Goal: Information Seeking & Learning: Learn about a topic

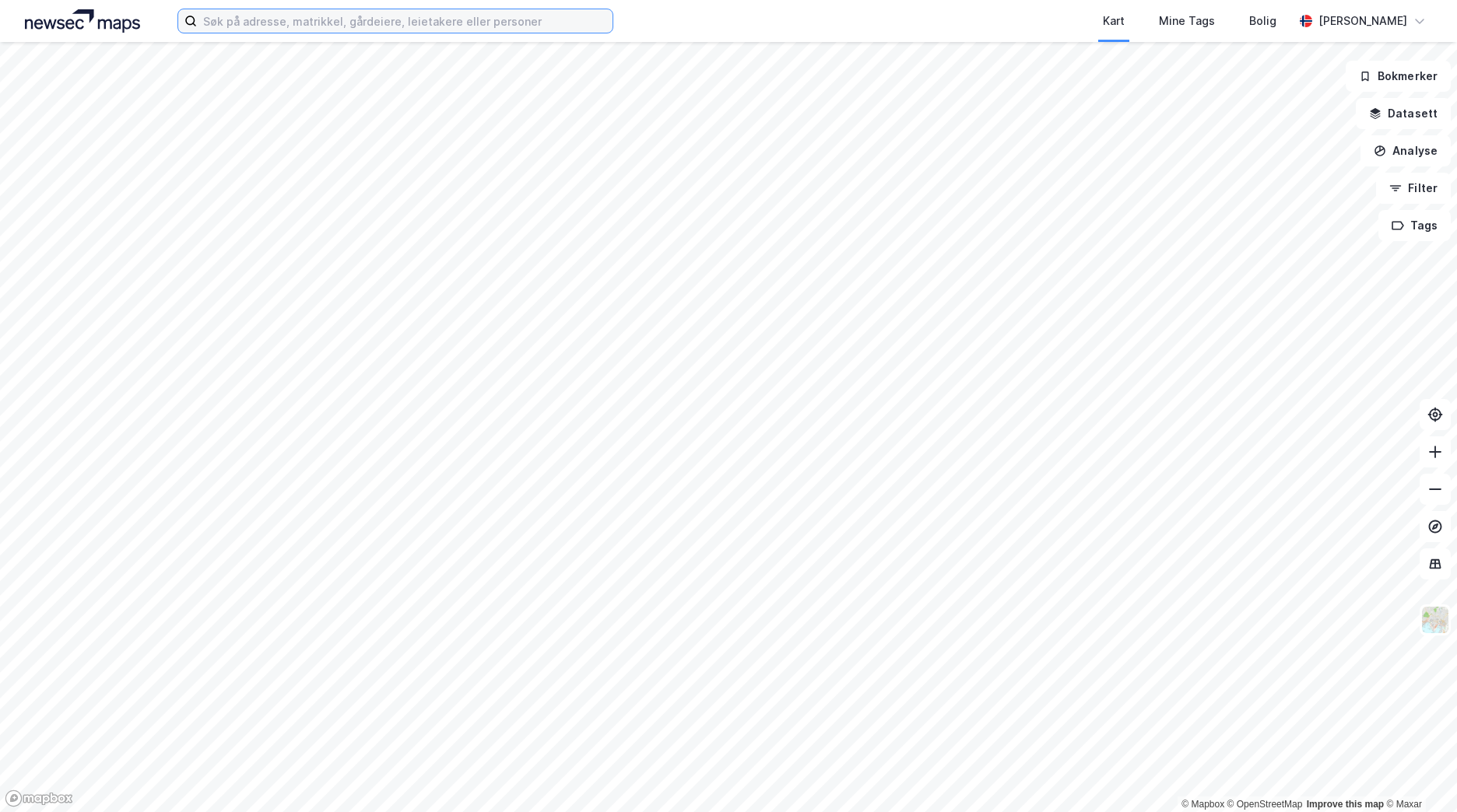
click at [270, 27] on input at bounding box center [404, 21] width 416 height 23
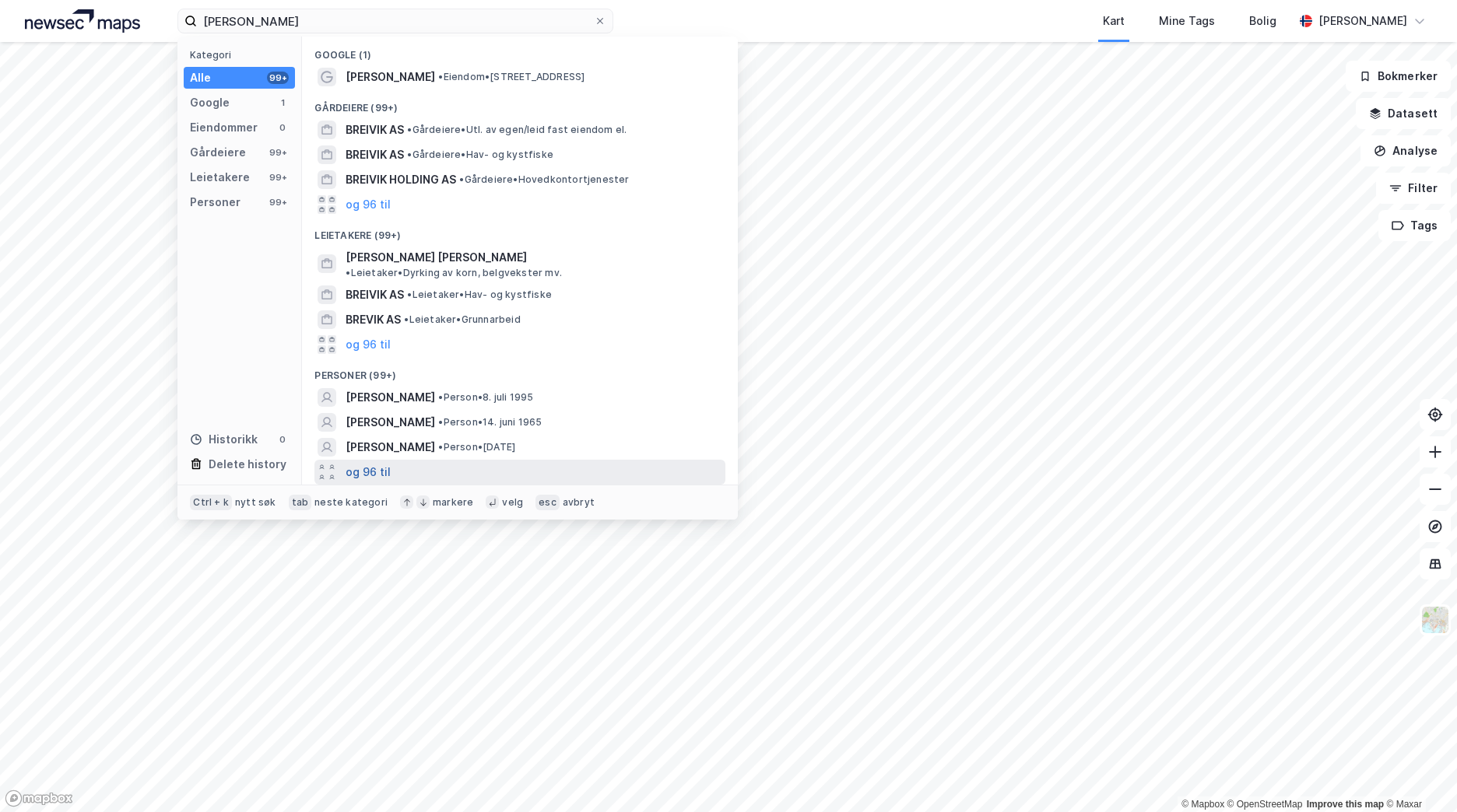
click at [378, 463] on button "og 96 til" at bounding box center [368, 472] width 45 height 19
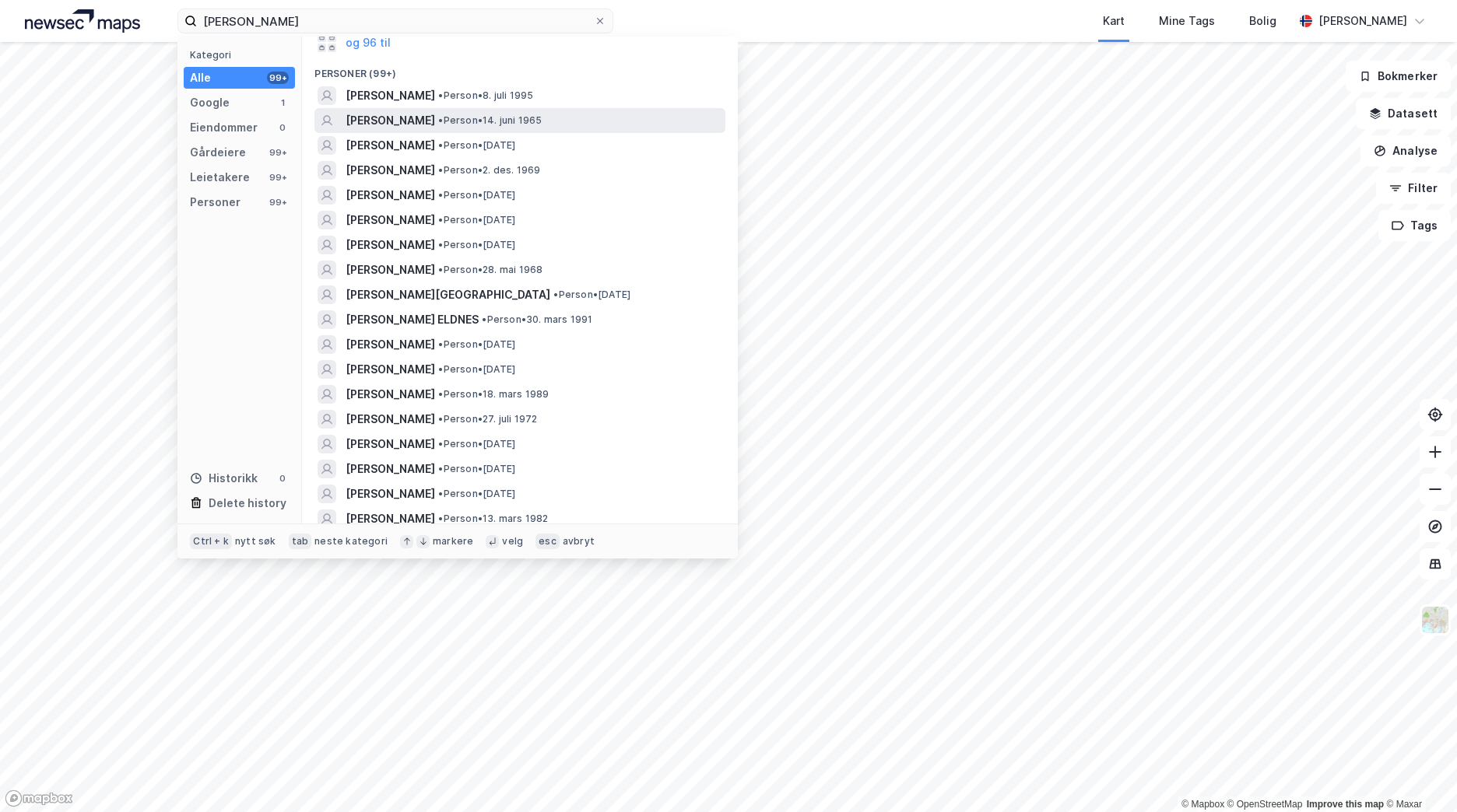
scroll to position [311, 0]
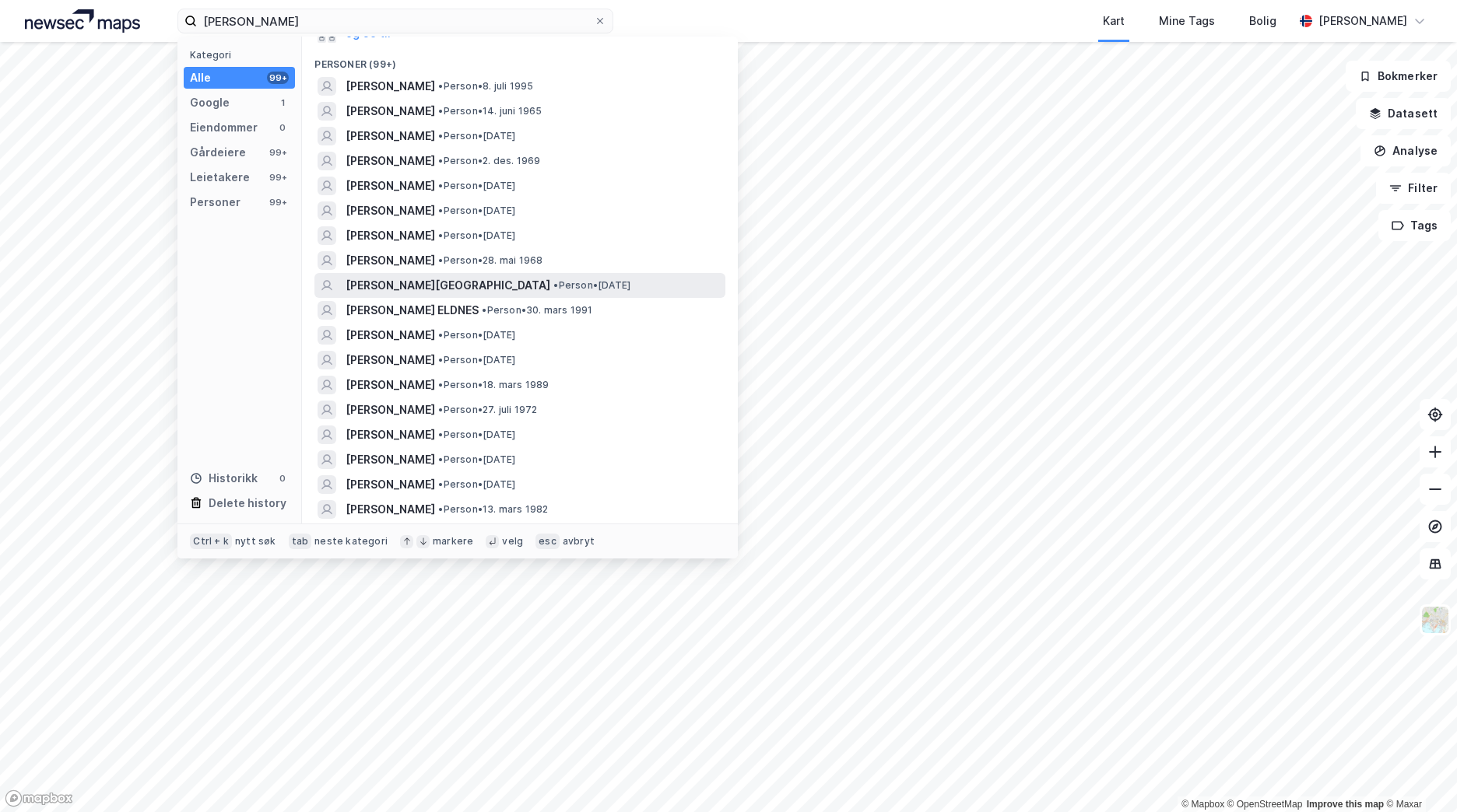
click at [507, 283] on span "[PERSON_NAME][GEOGRAPHIC_DATA]" at bounding box center [448, 285] width 205 height 19
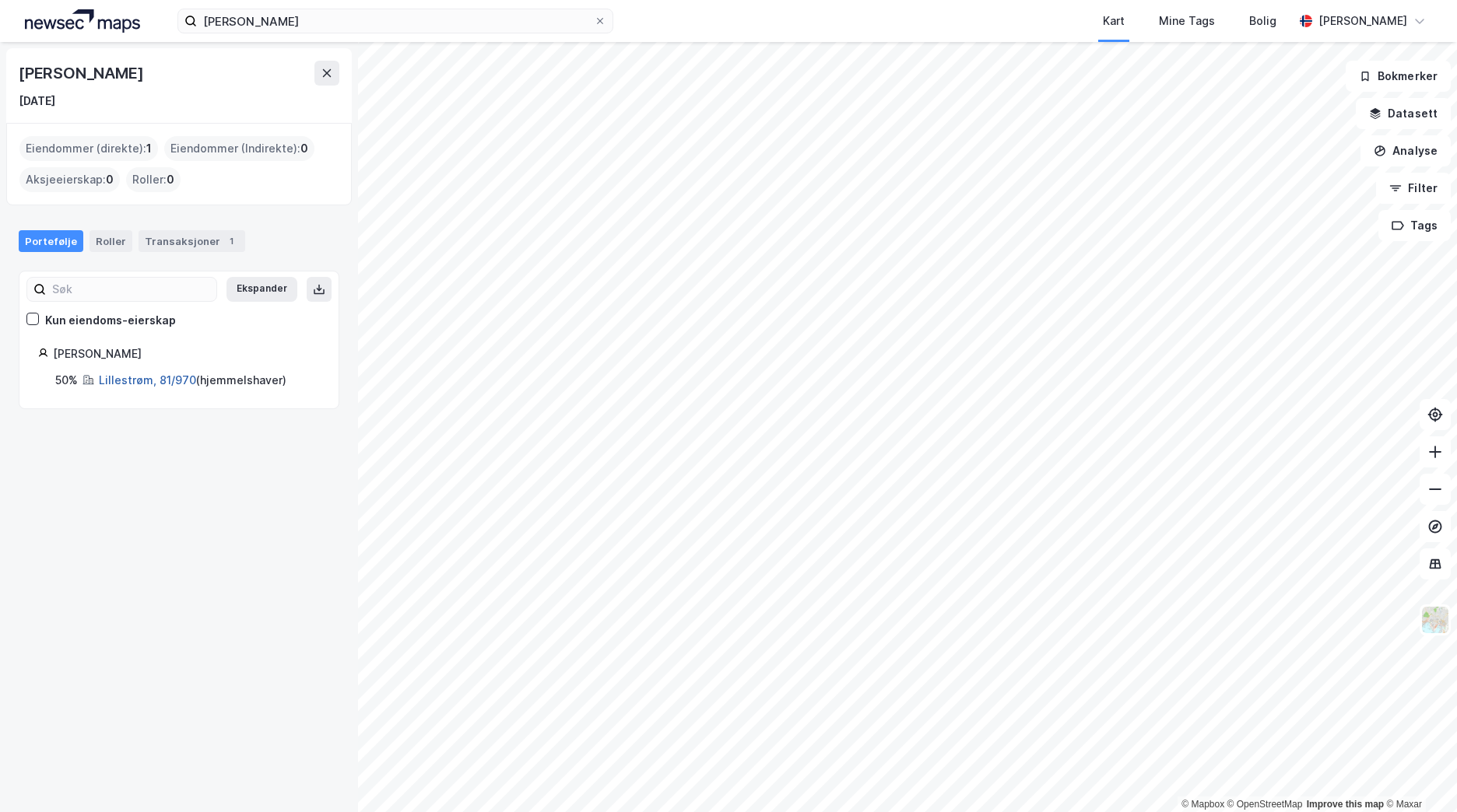
click at [155, 386] on link "Lillestrøm, 81/970" at bounding box center [147, 379] width 98 height 13
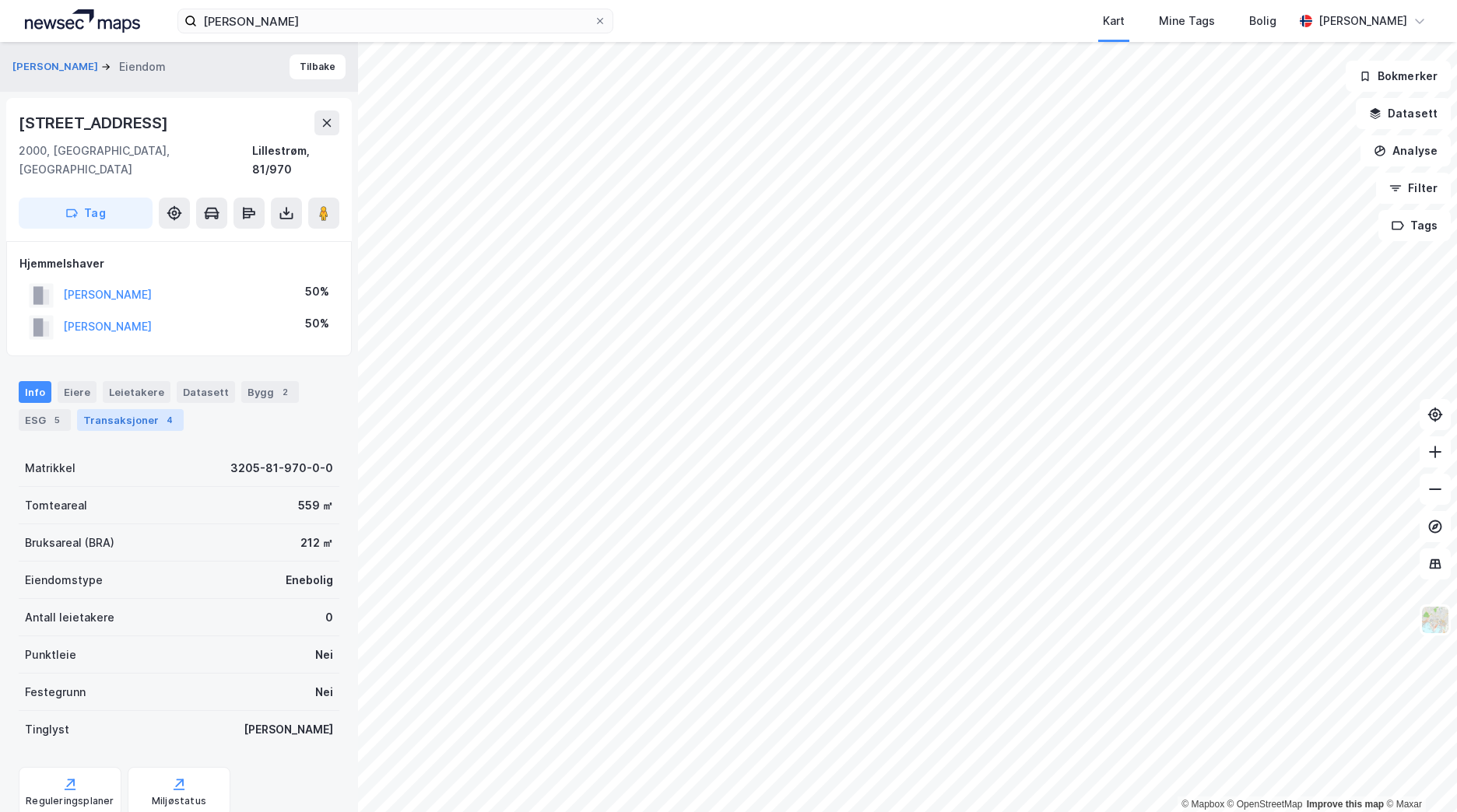
click at [100, 410] on div "Transaksjoner 4" at bounding box center [130, 420] width 106 height 22
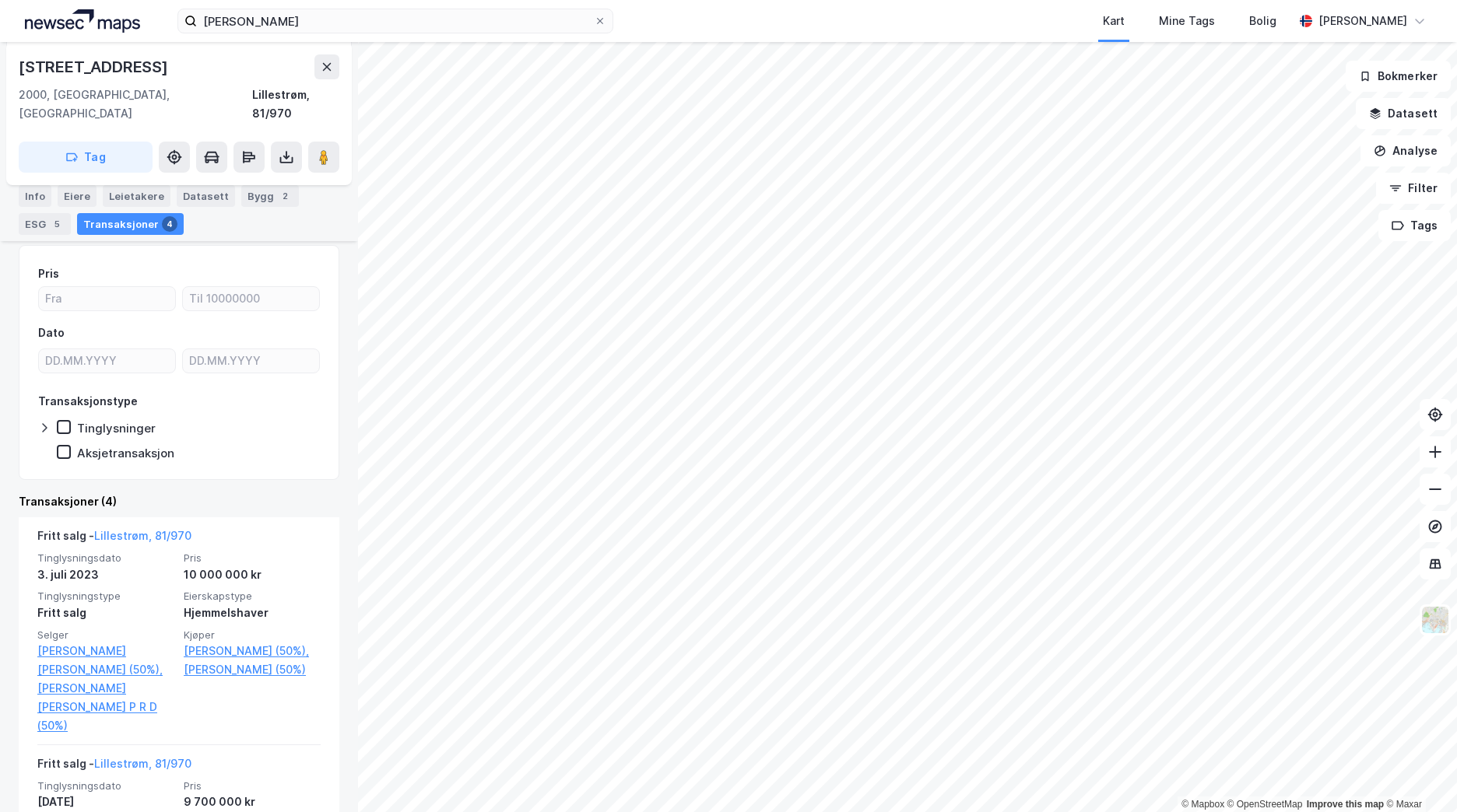
scroll to position [283, 0]
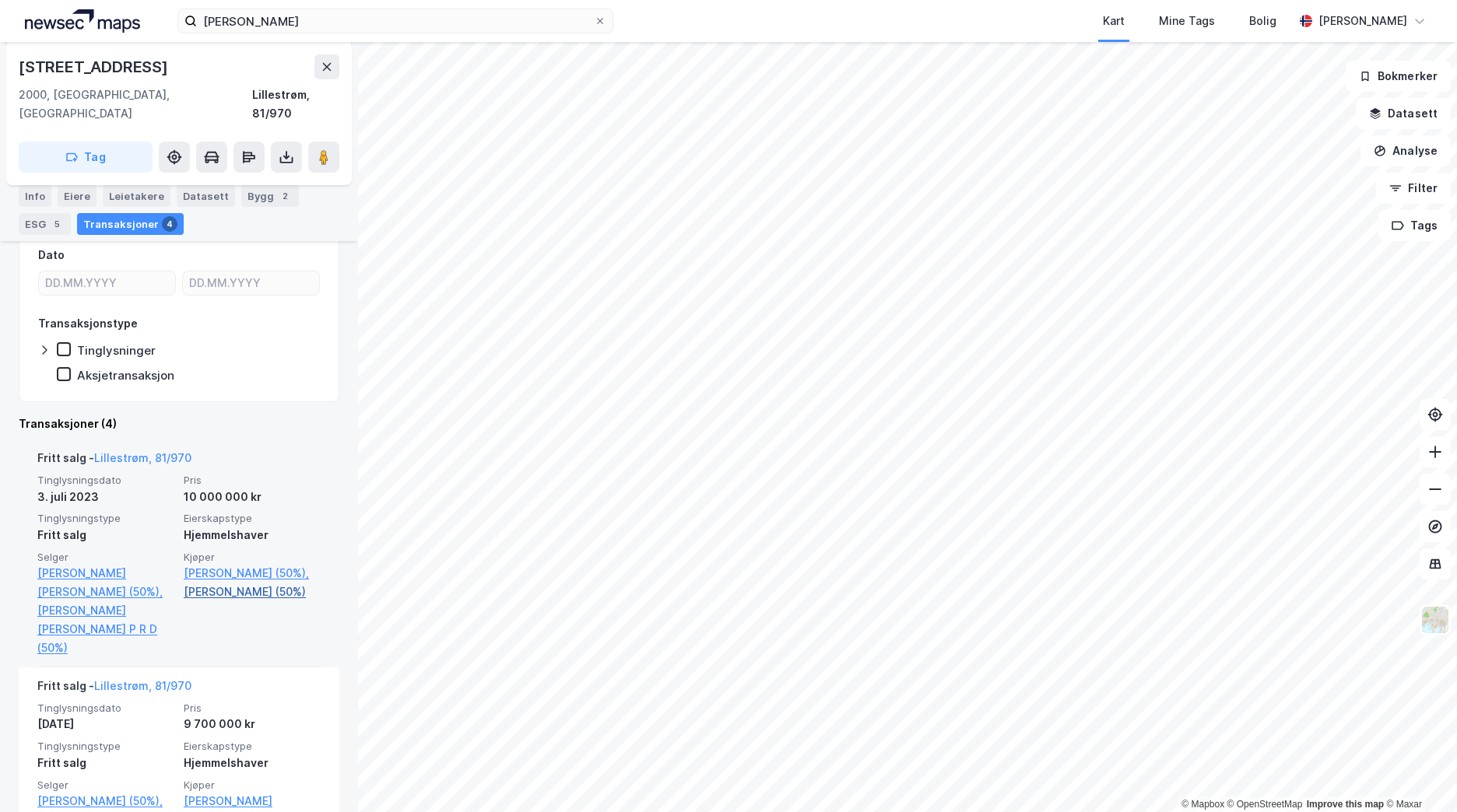
click at [238, 597] on link "[PERSON_NAME] (50%)" at bounding box center [252, 591] width 137 height 19
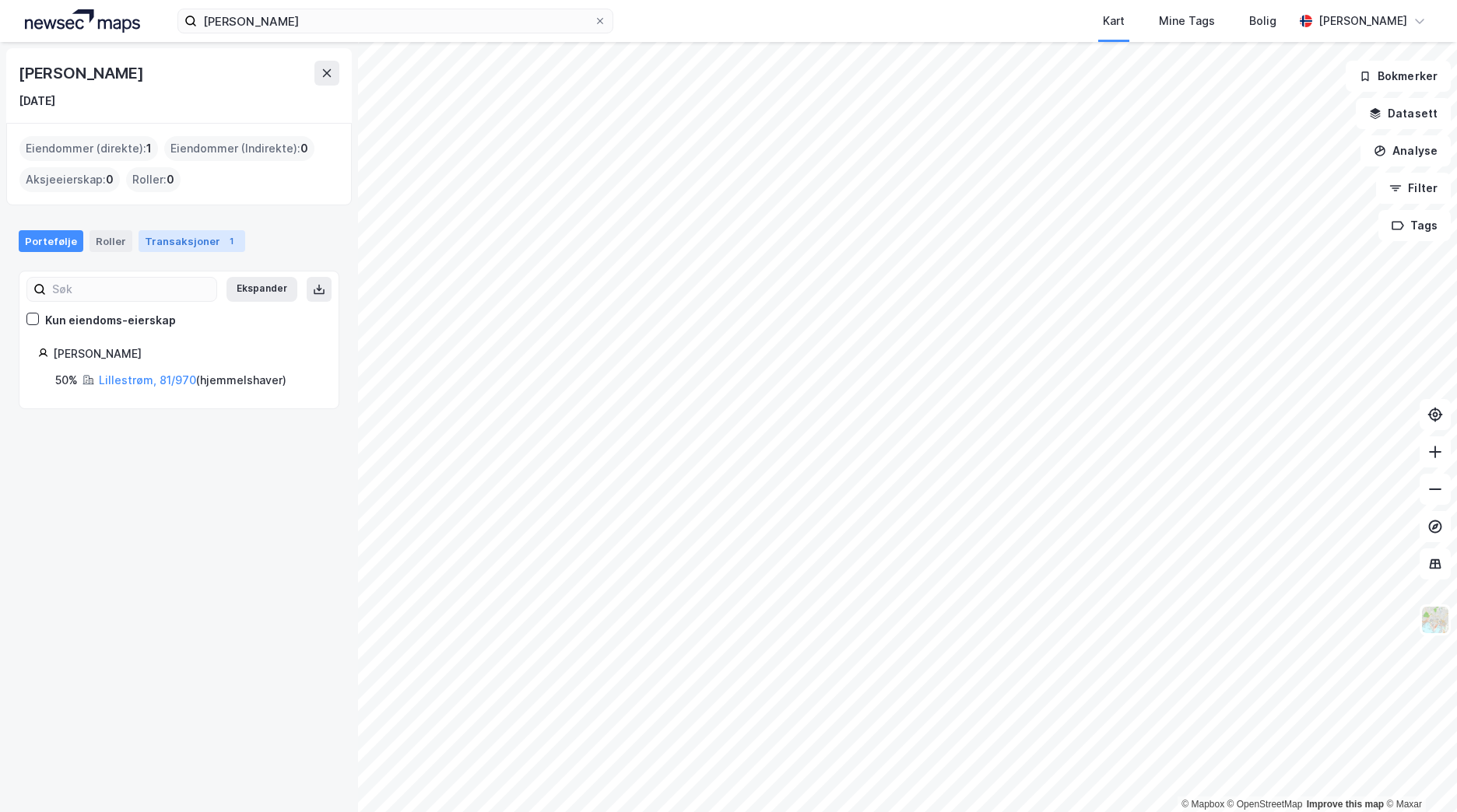
click at [190, 247] on div "Transaksjoner 1" at bounding box center [192, 241] width 106 height 22
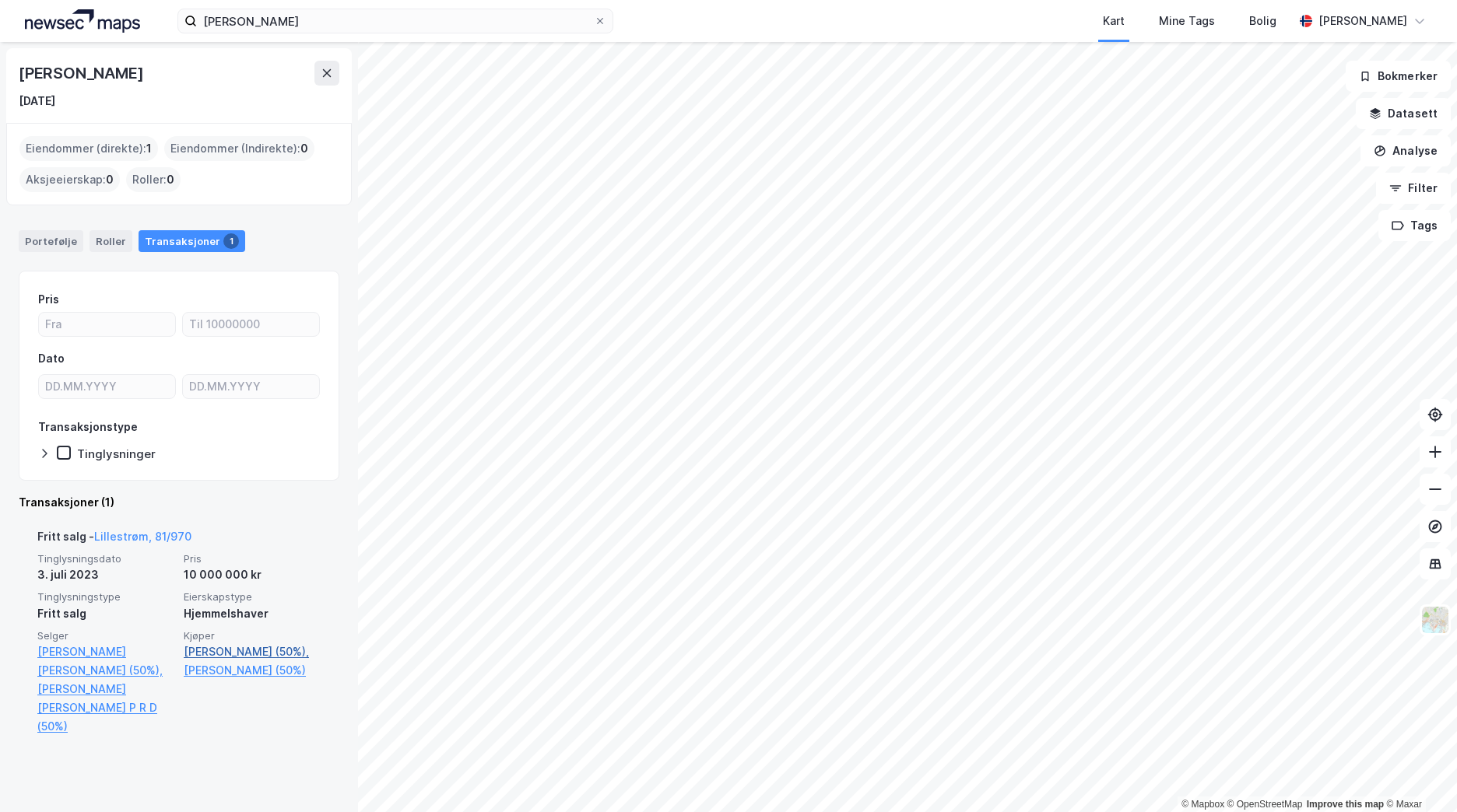
click at [212, 654] on link "[PERSON_NAME] (50%)," at bounding box center [252, 652] width 137 height 19
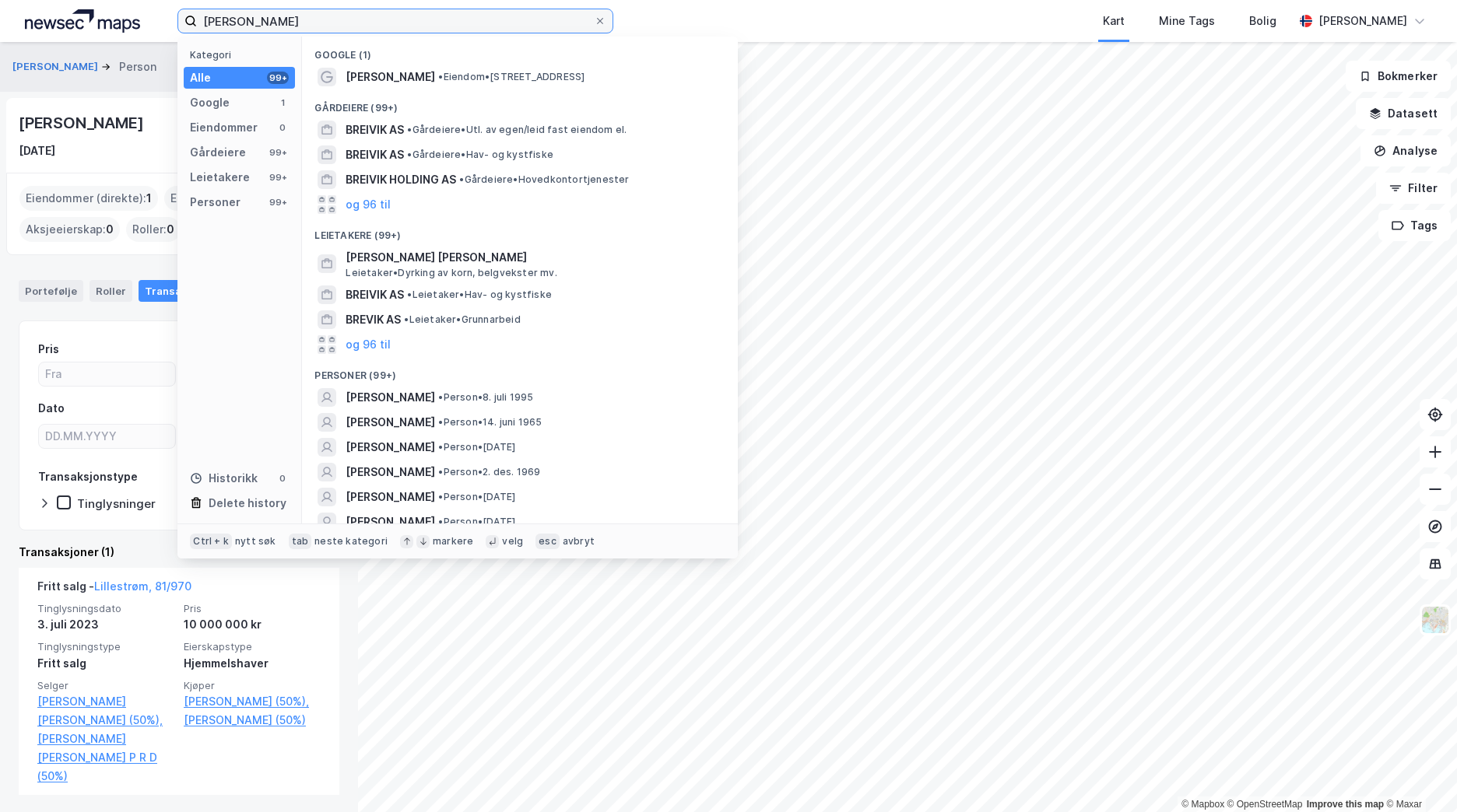
drag, startPoint x: 317, startPoint y: 23, endPoint x: 171, endPoint y: 24, distance: 146.0
click at [171, 24] on div "[PERSON_NAME] Kategori Alle 99+ Google 1 Eiendommer 0 Gårdeiere 99+ Leietakere …" at bounding box center [728, 20] width 1457 height 42
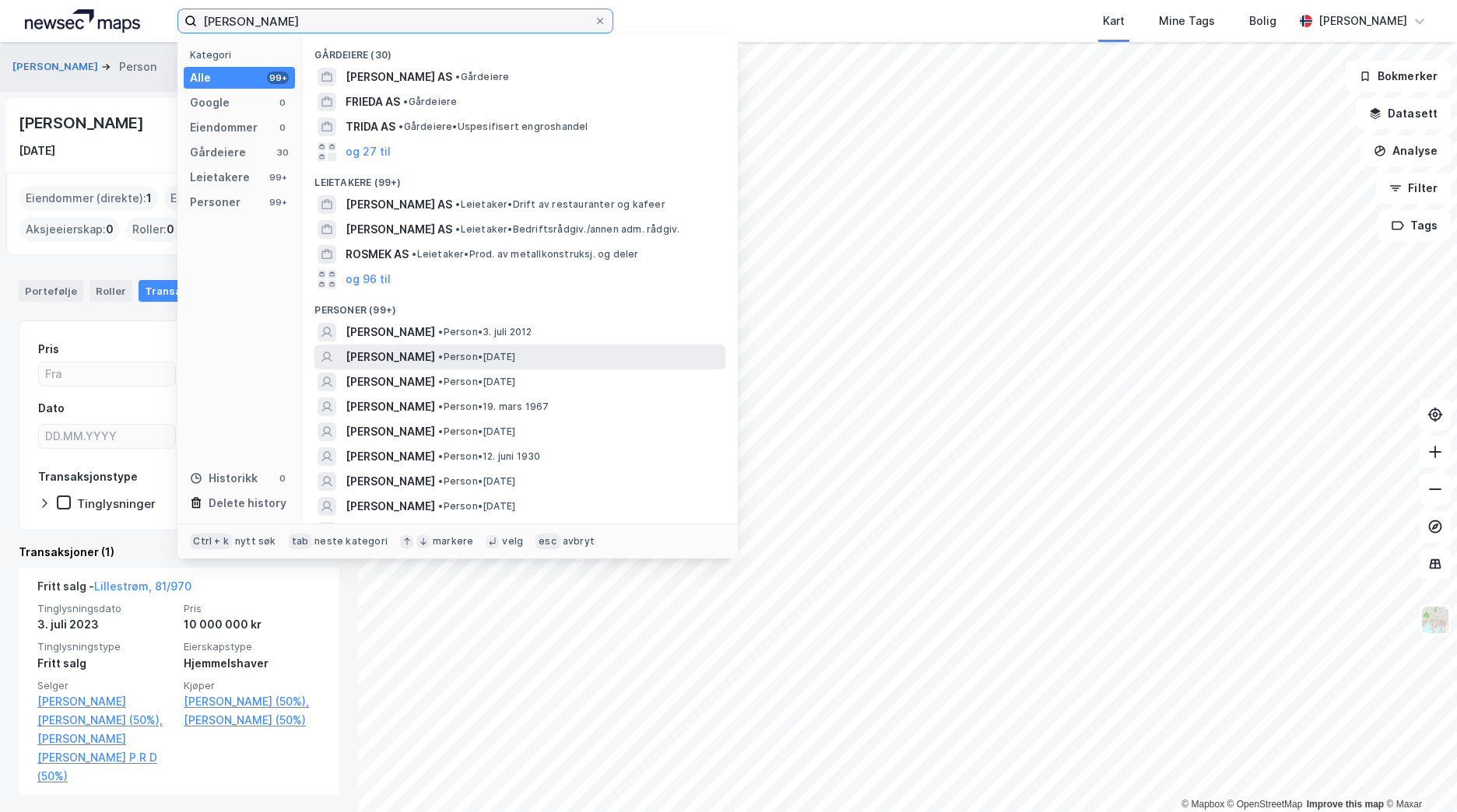
type input "[PERSON_NAME]"
click at [435, 357] on span "[PERSON_NAME]" at bounding box center [390, 356] width 90 height 19
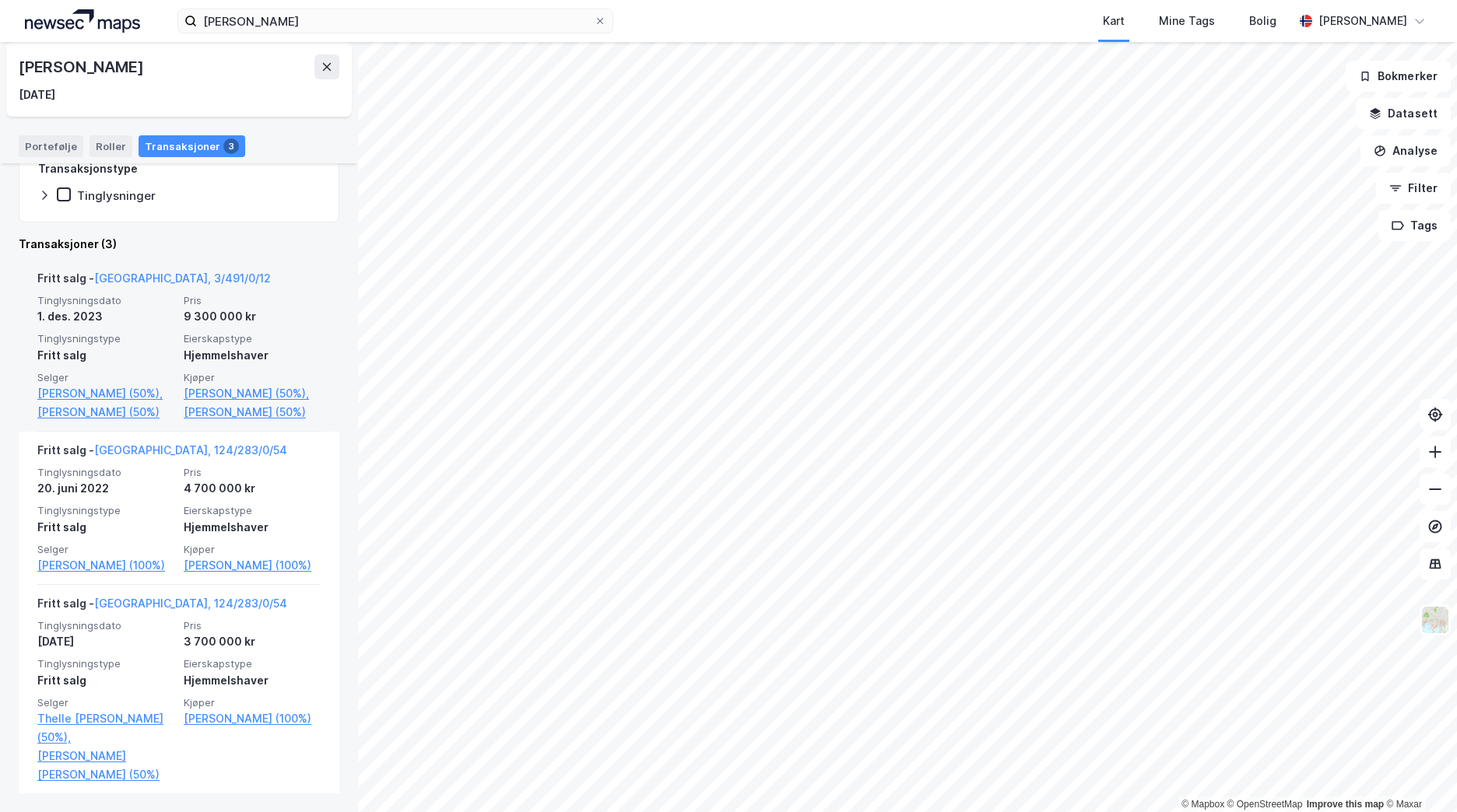
scroll to position [277, 0]
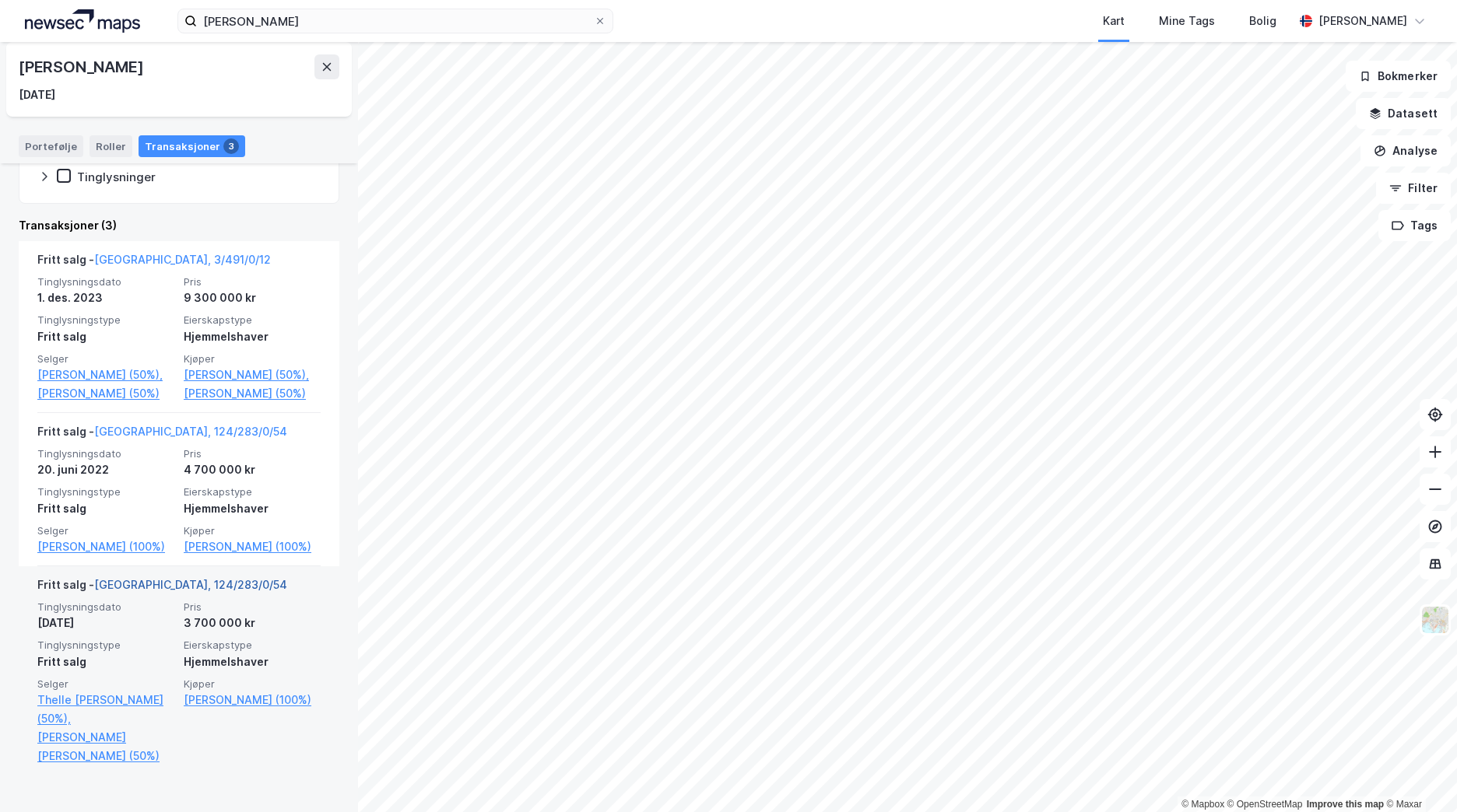
click at [155, 591] on link "[GEOGRAPHIC_DATA], 124/283/0/54" at bounding box center [191, 584] width 193 height 13
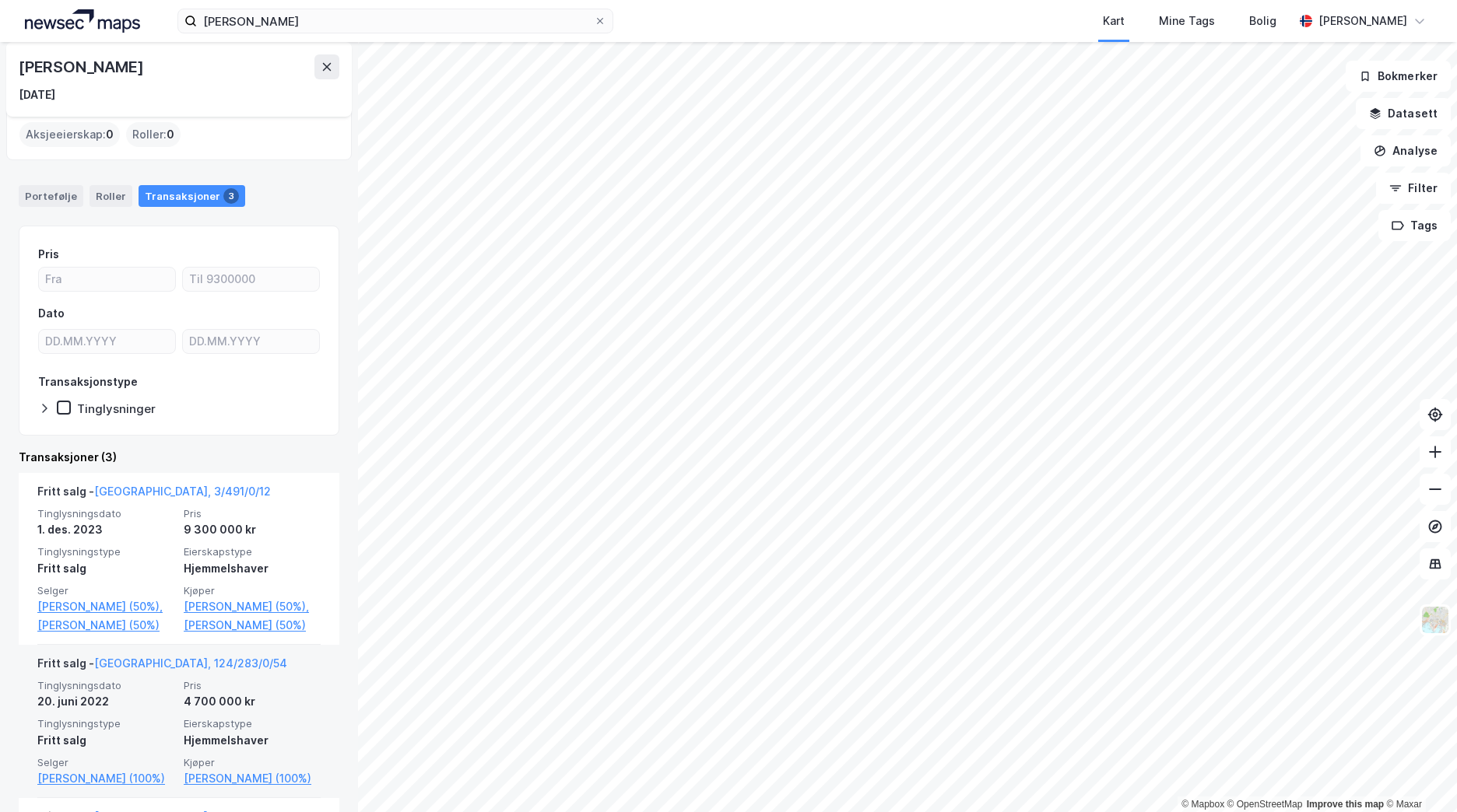
scroll to position [43, 0]
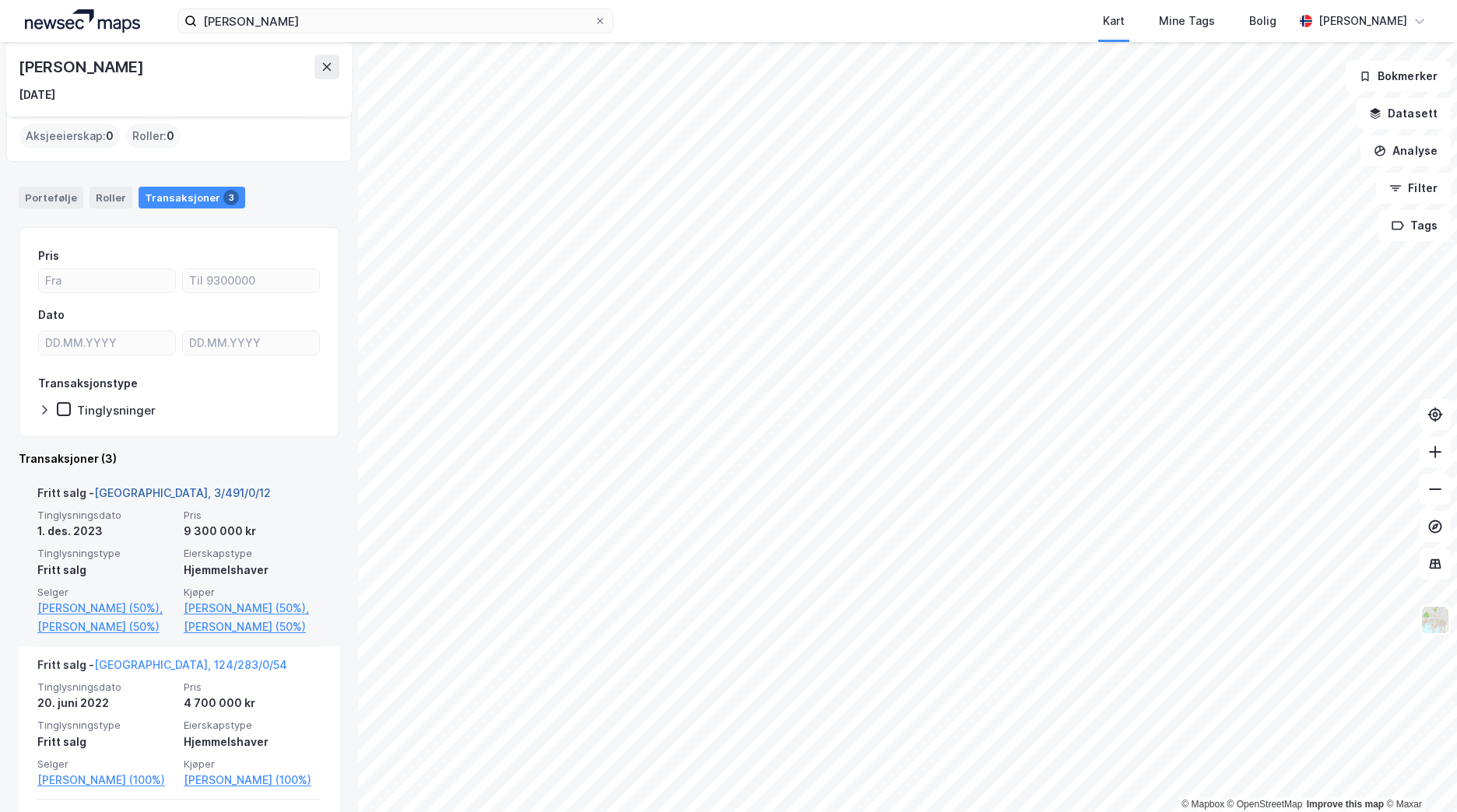
click at [137, 487] on link "[GEOGRAPHIC_DATA], 3/491/0/12" at bounding box center [182, 493] width 176 height 13
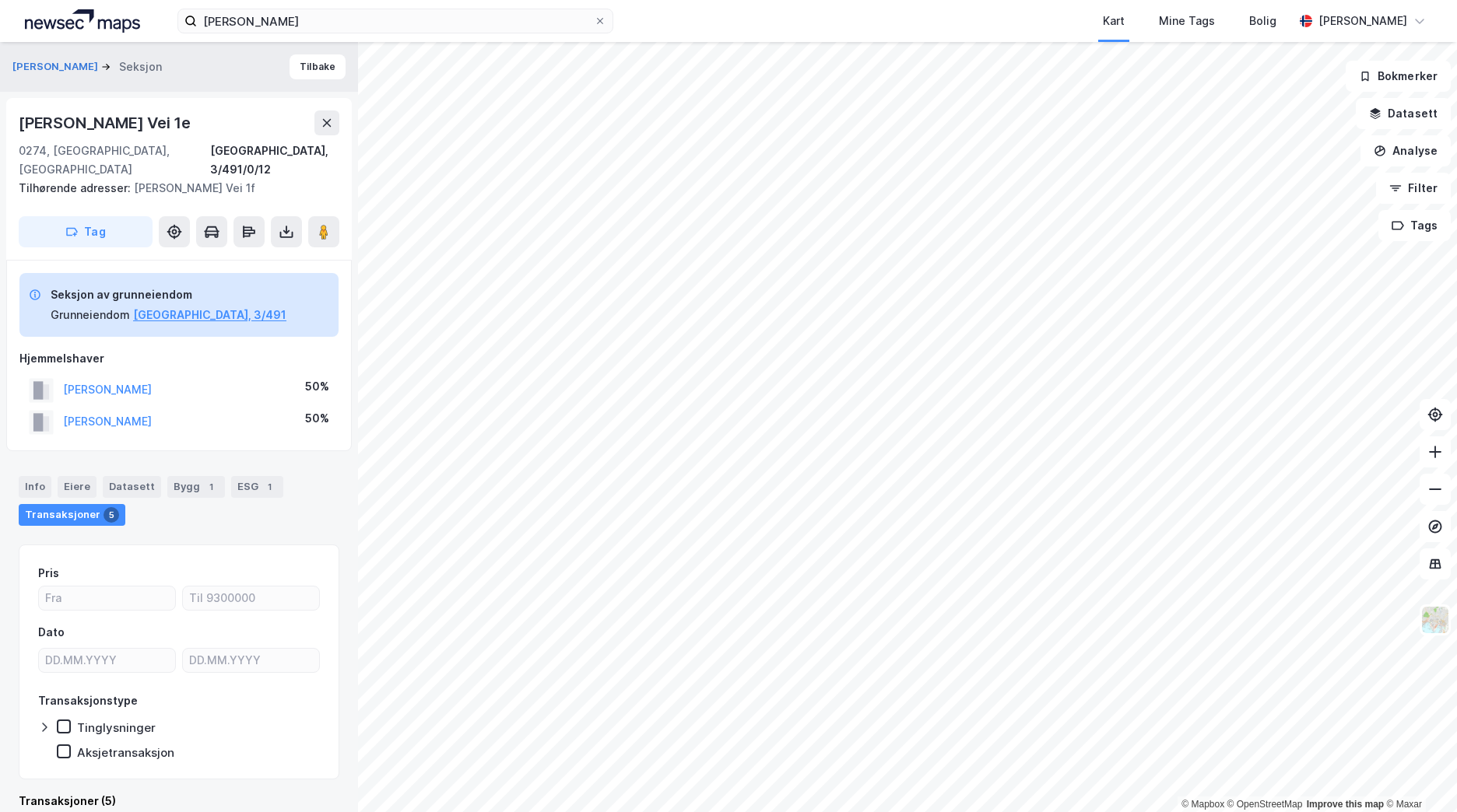
scroll to position [4, 0]
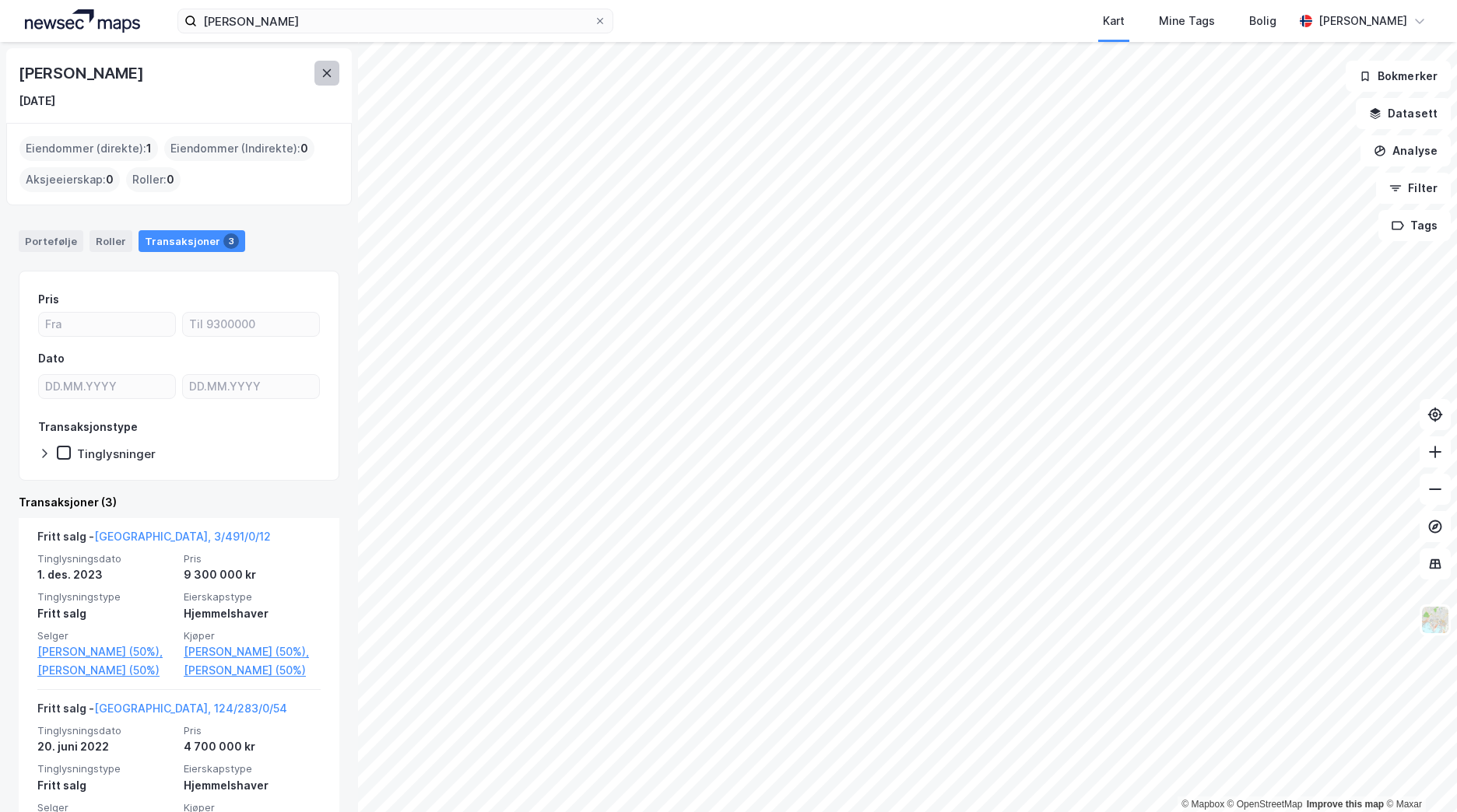
click at [327, 66] on icon at bounding box center [327, 73] width 12 height 12
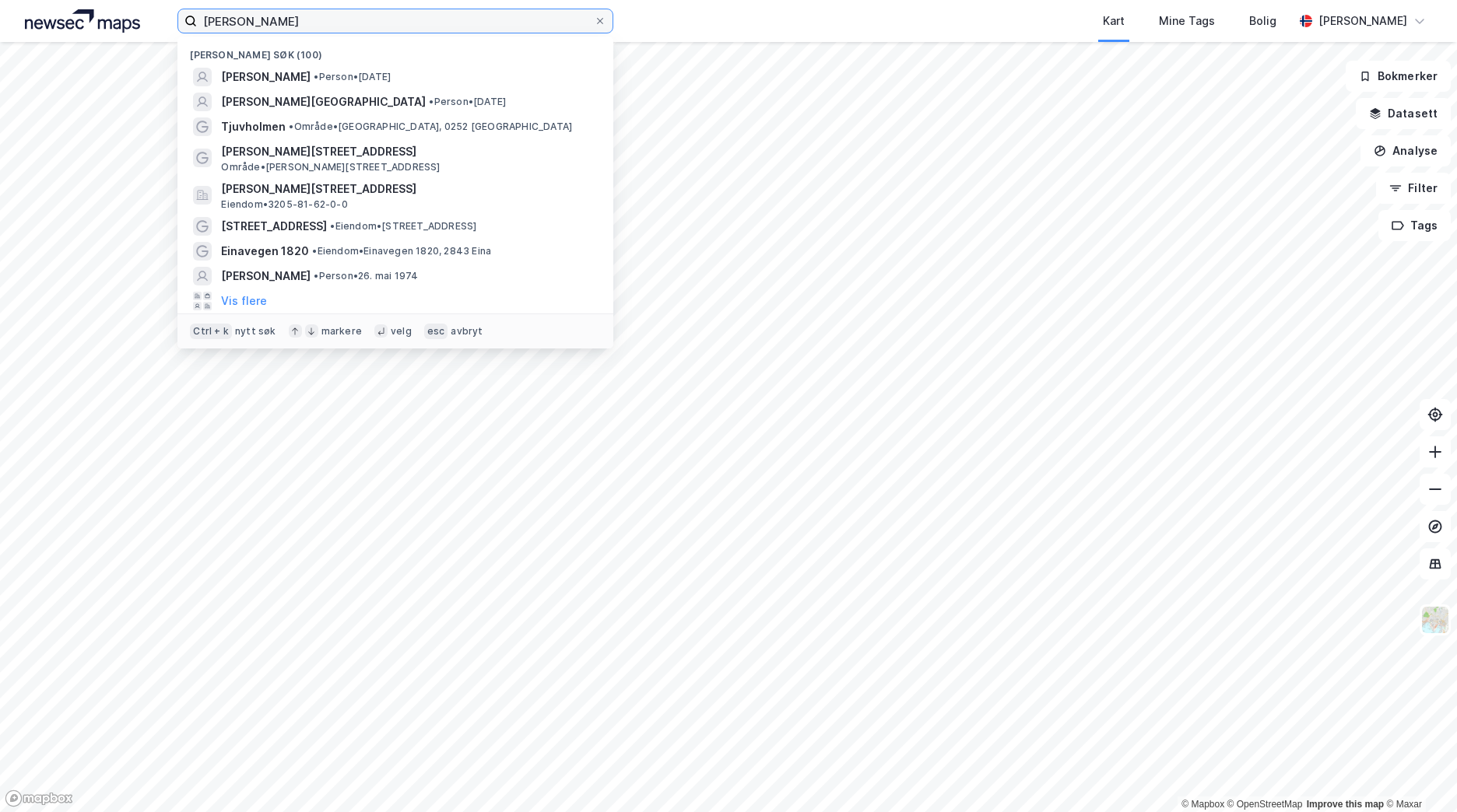
drag, startPoint x: 333, startPoint y: 27, endPoint x: 189, endPoint y: 22, distance: 144.1
click at [189, 22] on label "[PERSON_NAME]" at bounding box center [396, 21] width 436 height 25
